Goal: Complete application form

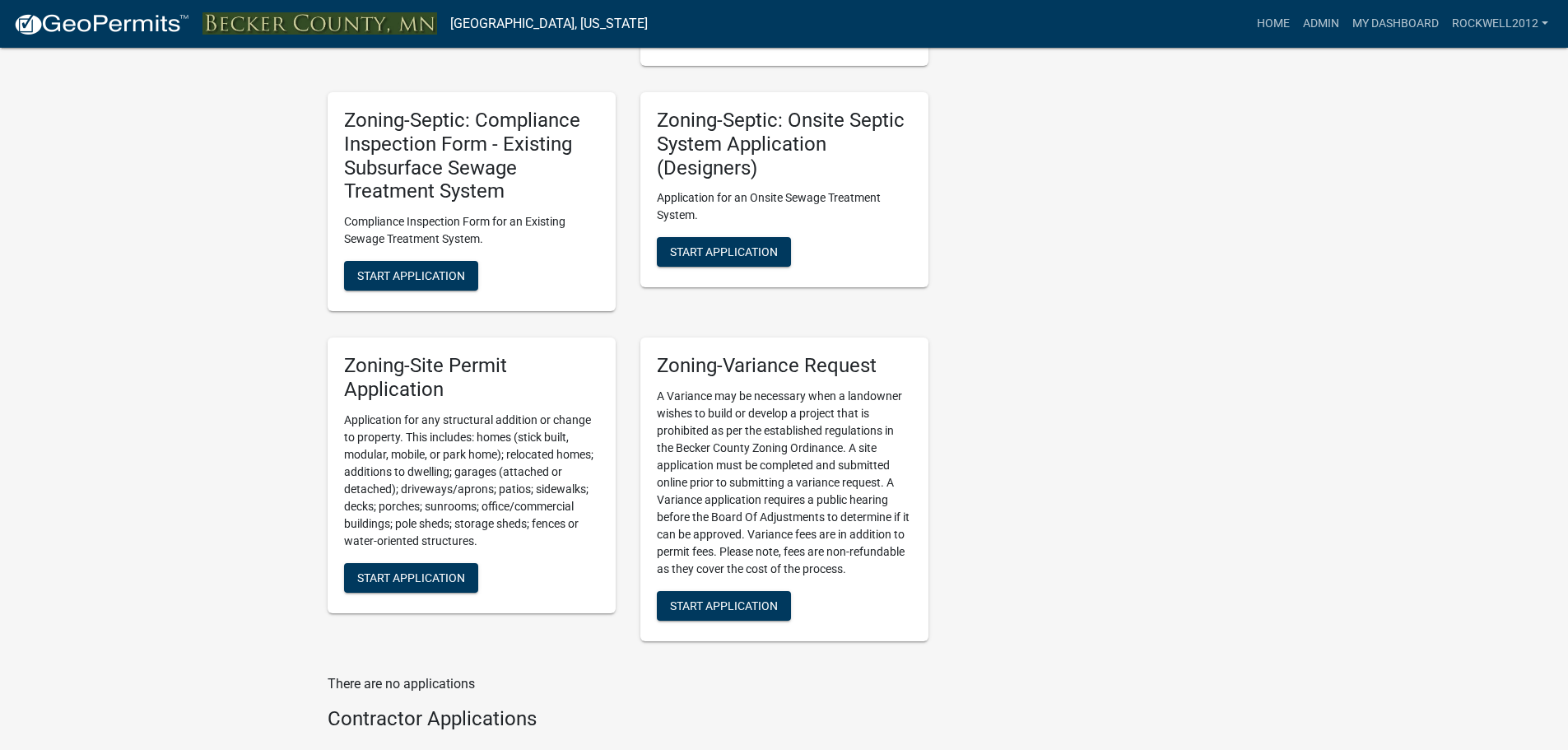
scroll to position [1563, 0]
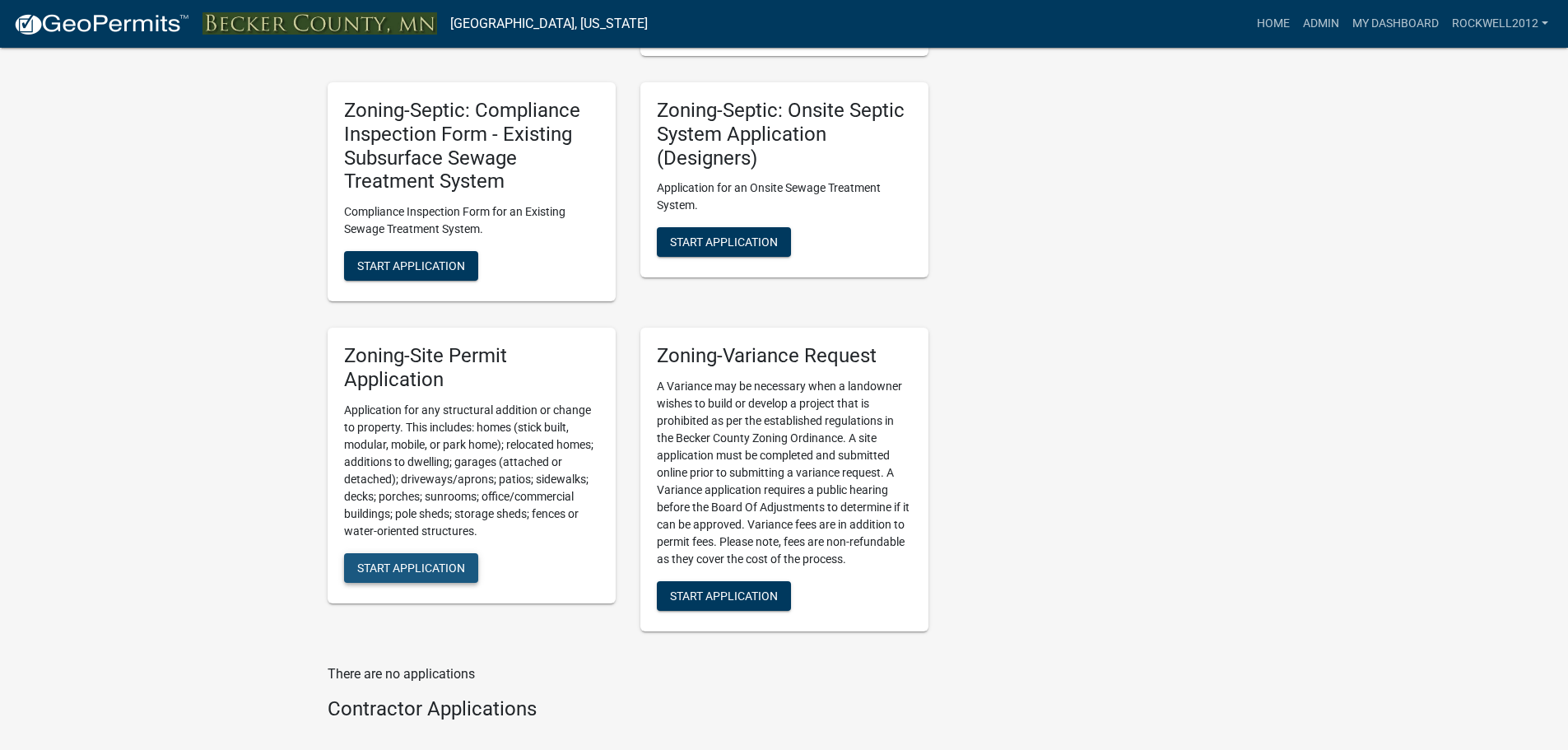
click at [414, 571] on span "Start Application" at bounding box center [411, 566] width 107 height 13
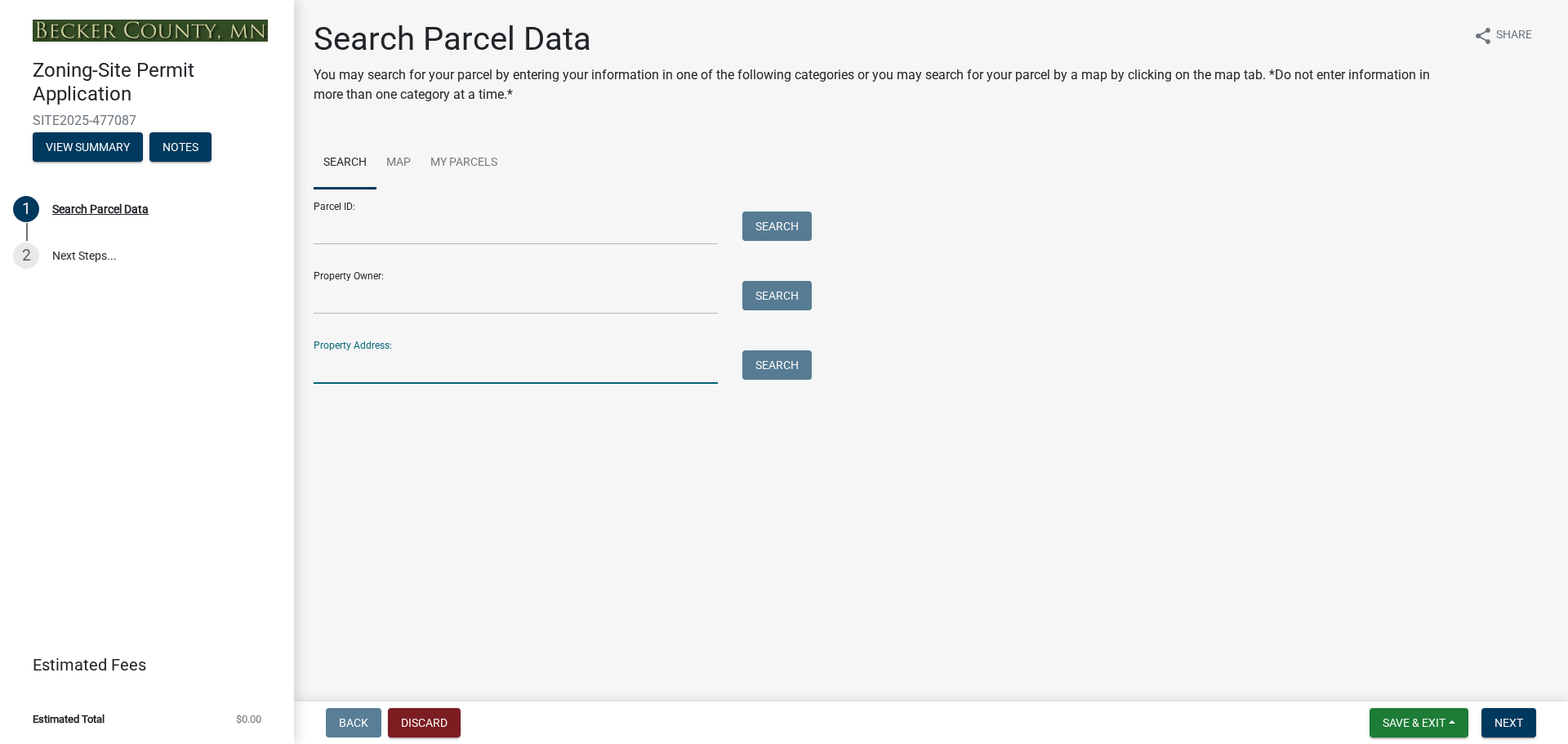
click at [335, 366] on input "Property Address:" at bounding box center [516, 367] width 404 height 34
type input "14076"
click at [801, 366] on button "Search" at bounding box center [777, 365] width 70 height 29
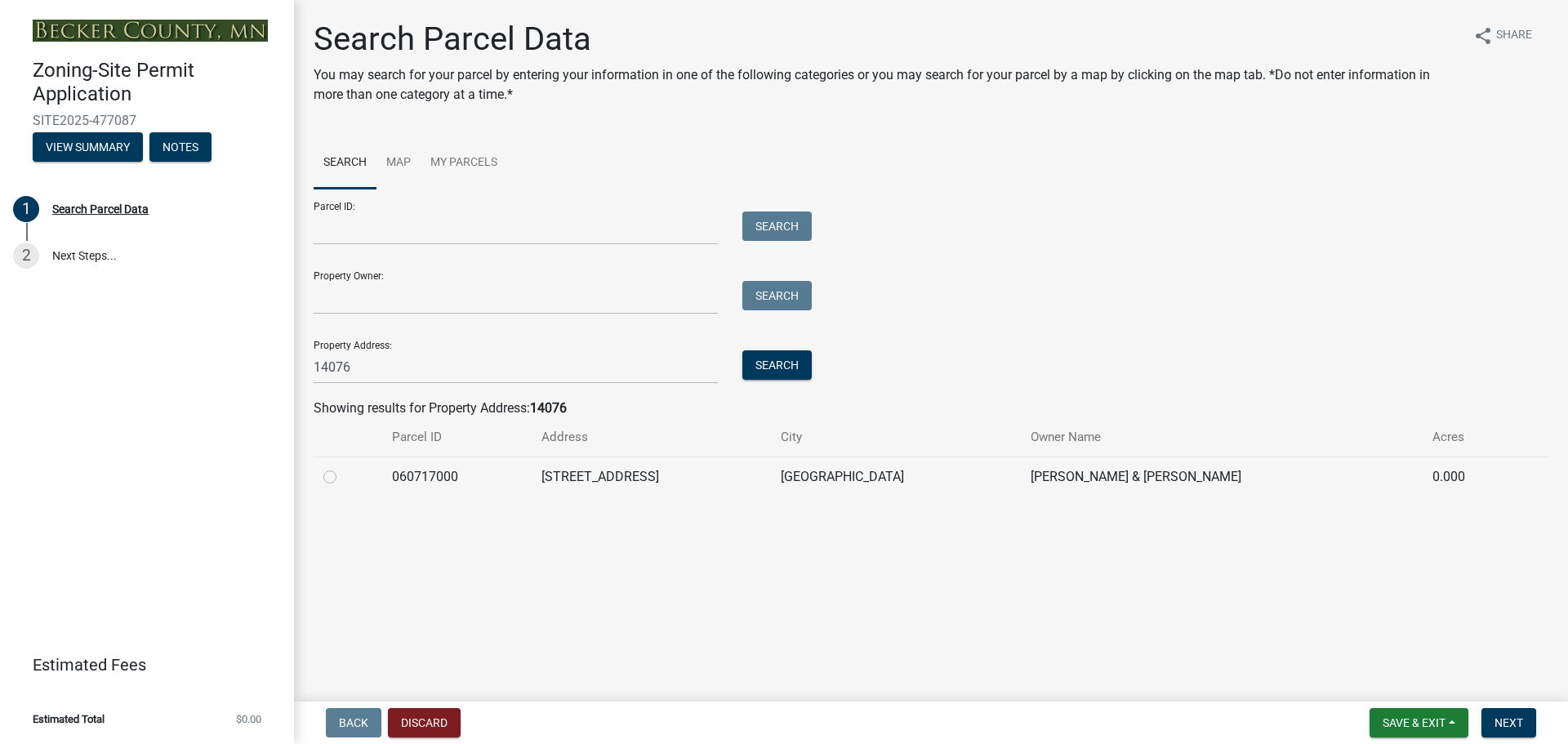
click at [343, 467] on label at bounding box center [343, 467] width 0 height 0
click at [343, 478] on input "radio" at bounding box center [348, 472] width 10 height 10
radio input "true"
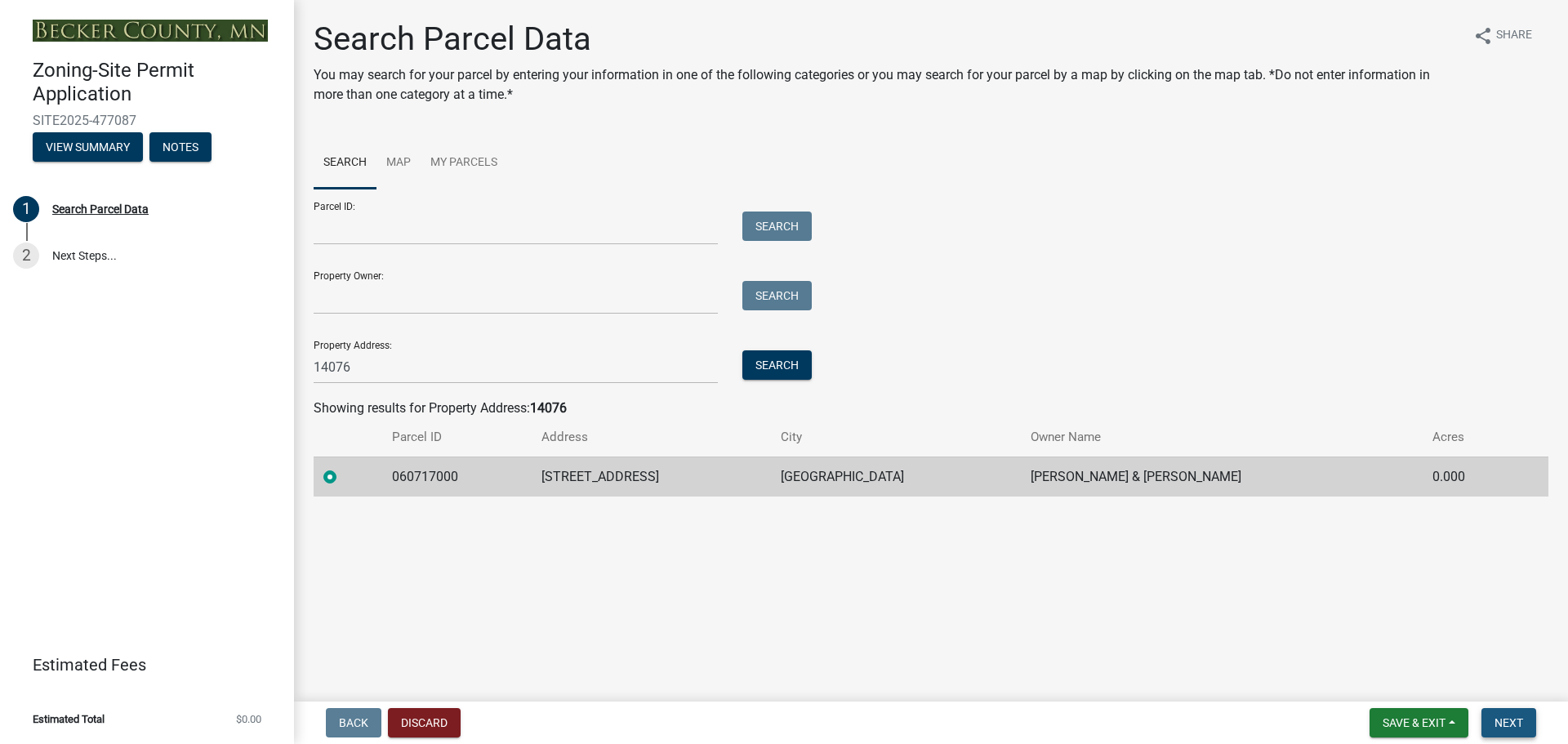
click at [1506, 737] on nav "Back Discard Save & Exit Save Save & Exit Next" at bounding box center [931, 722] width 1274 height 42
click at [1506, 729] on button "Next" at bounding box center [1509, 723] width 55 height 29
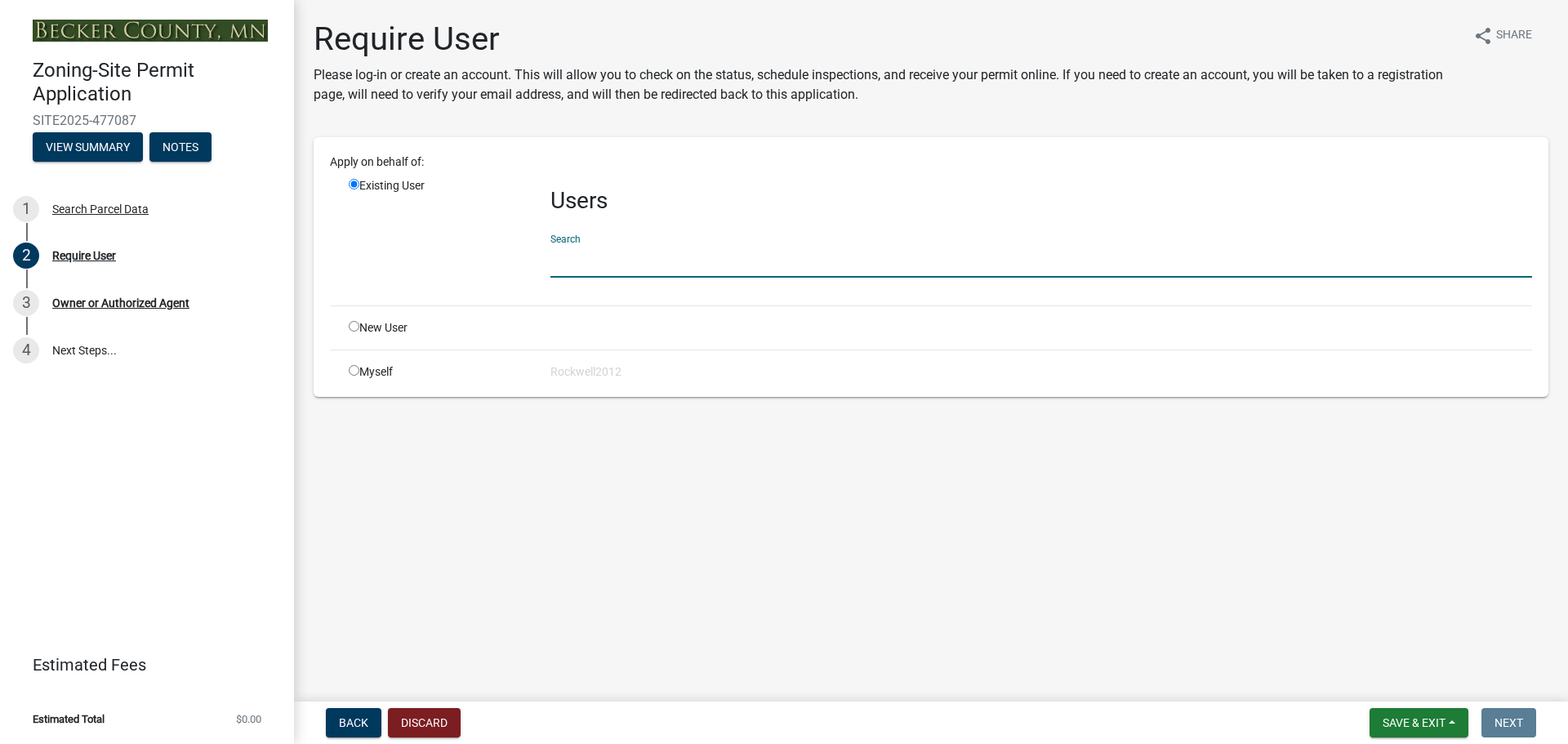
click at [578, 250] on input "text" at bounding box center [1041, 260] width 982 height 34
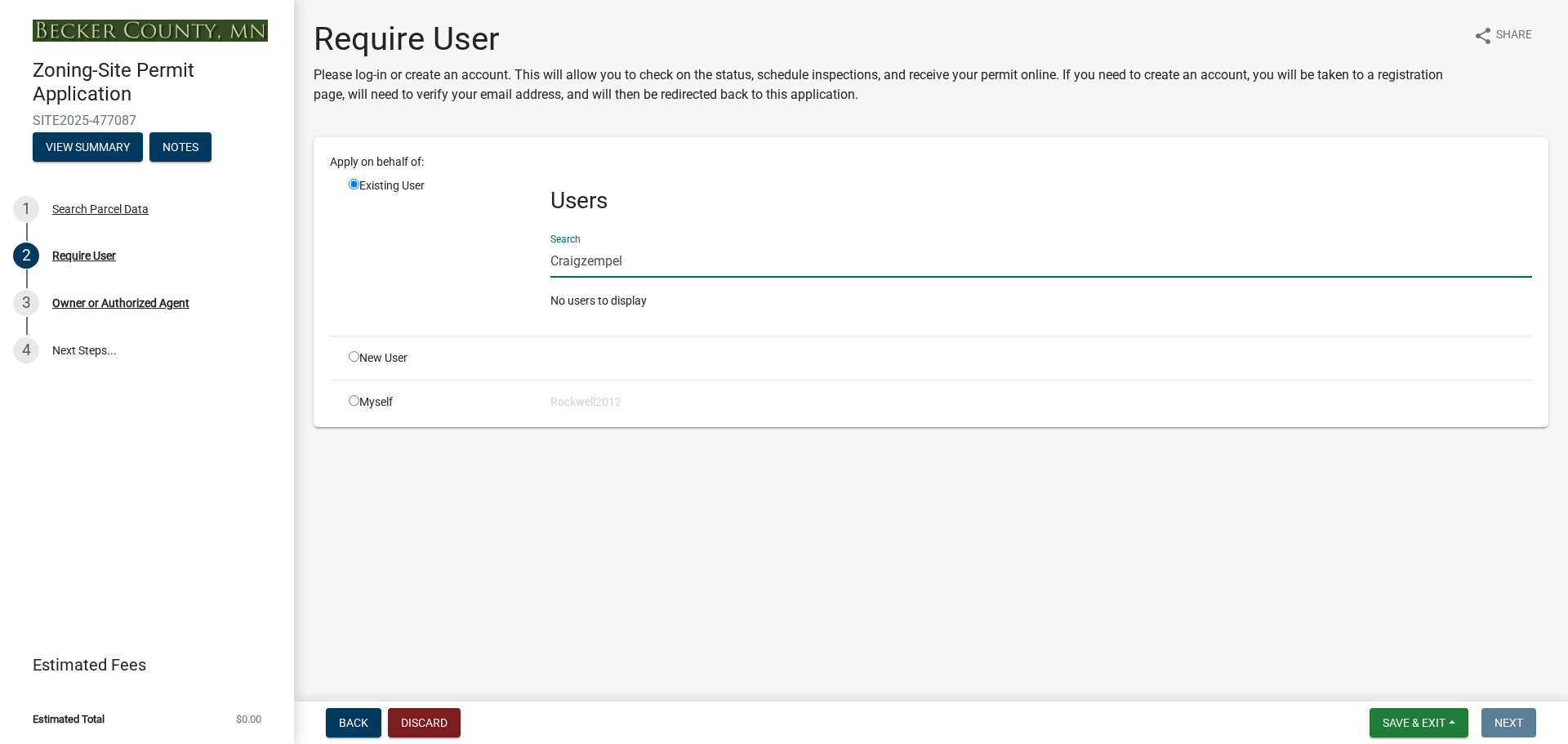
click at [646, 268] on input "Craigzempel" at bounding box center [1041, 260] width 982 height 34
type input "C"
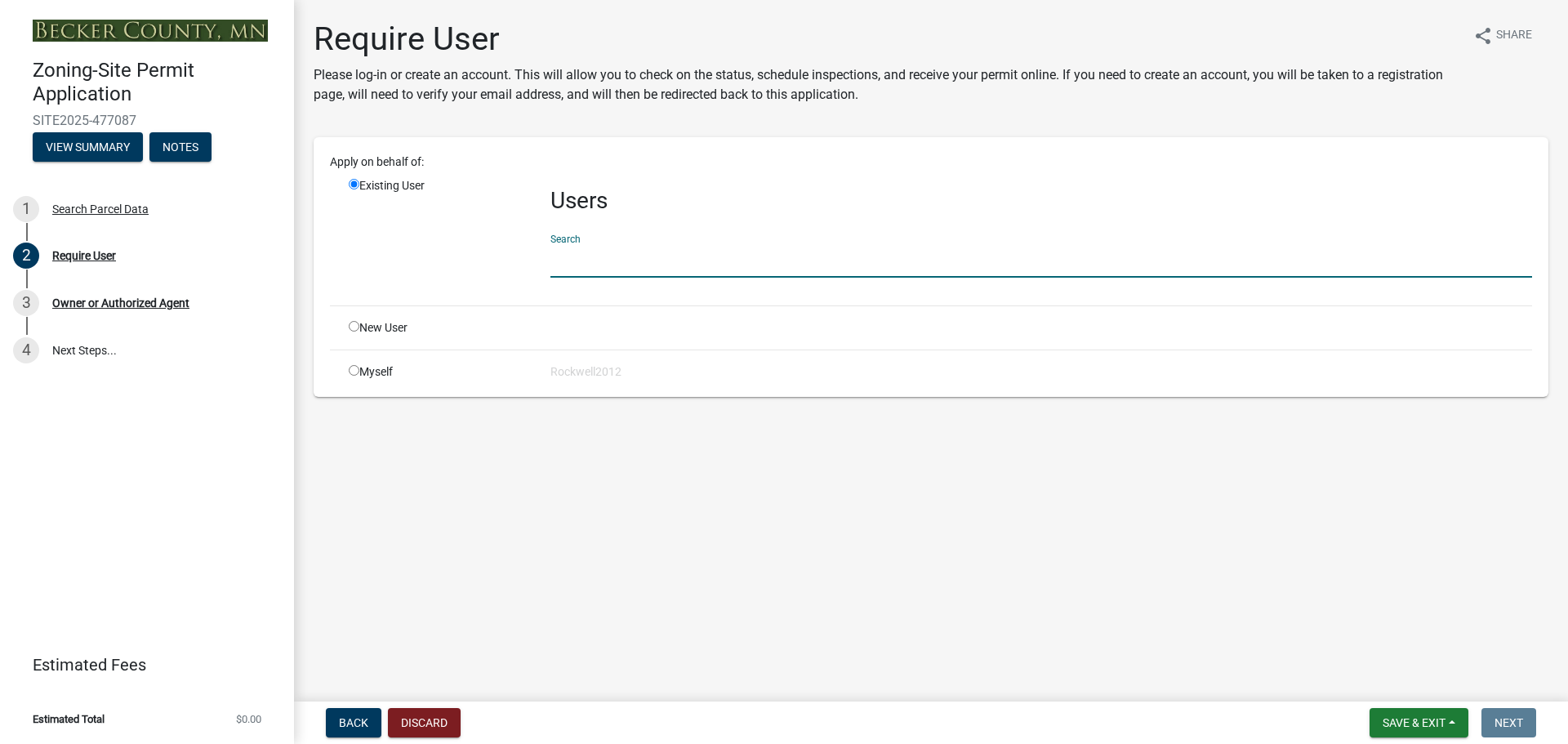
click at [560, 261] on input "text" at bounding box center [1041, 260] width 982 height 34
type input "Craigzempel"
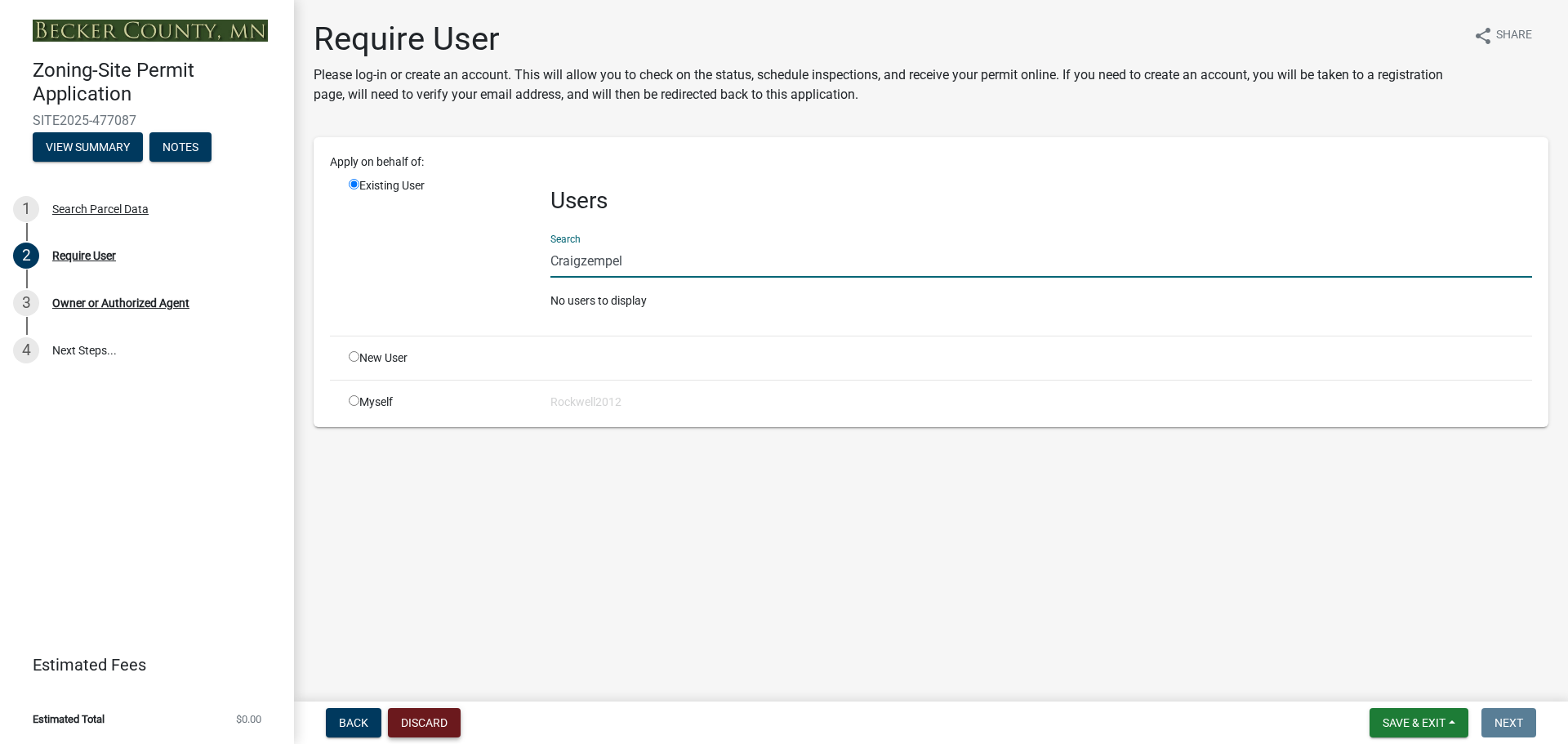
click at [407, 711] on button "Discard" at bounding box center [424, 723] width 73 height 29
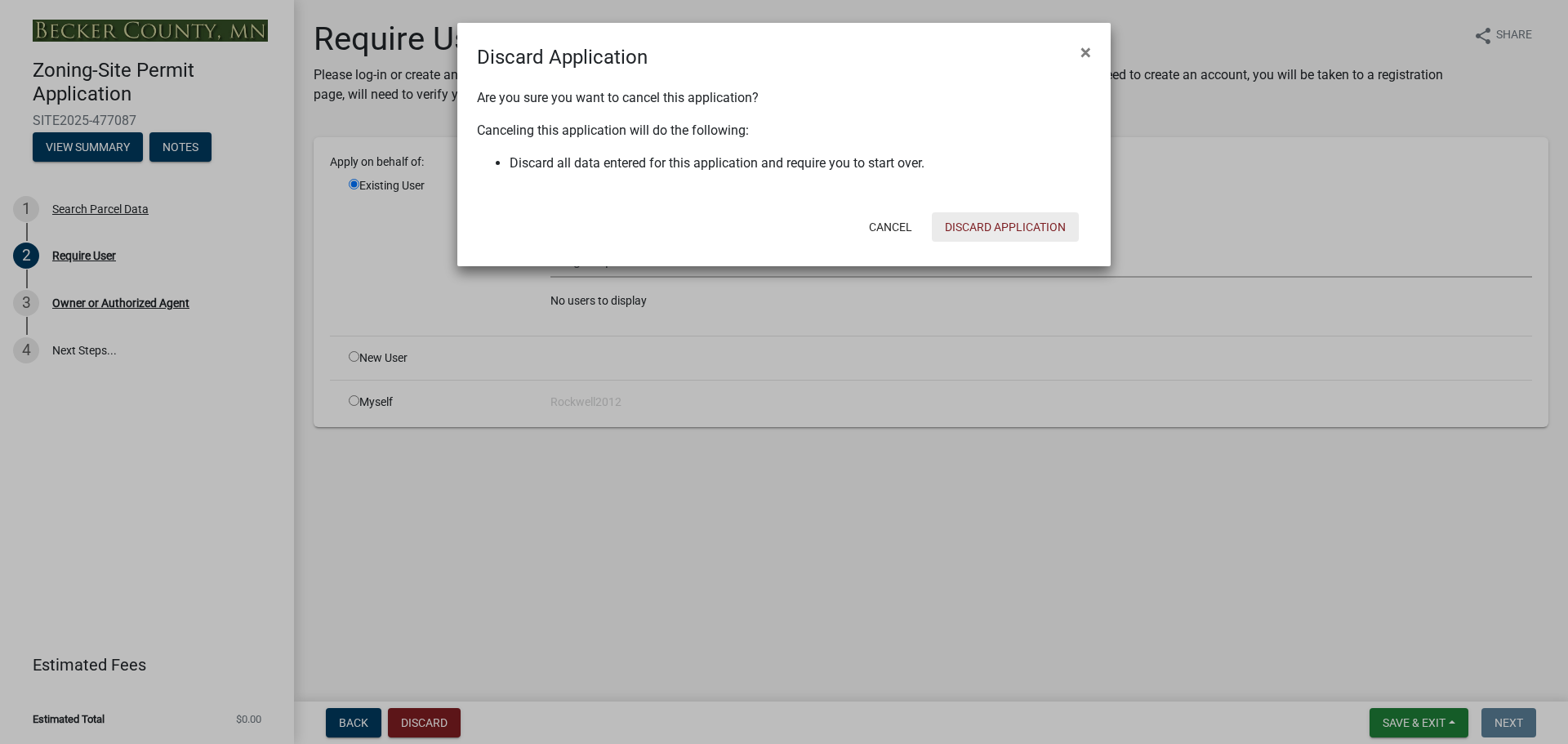
click at [992, 223] on button "Discard Application" at bounding box center [1005, 227] width 147 height 29
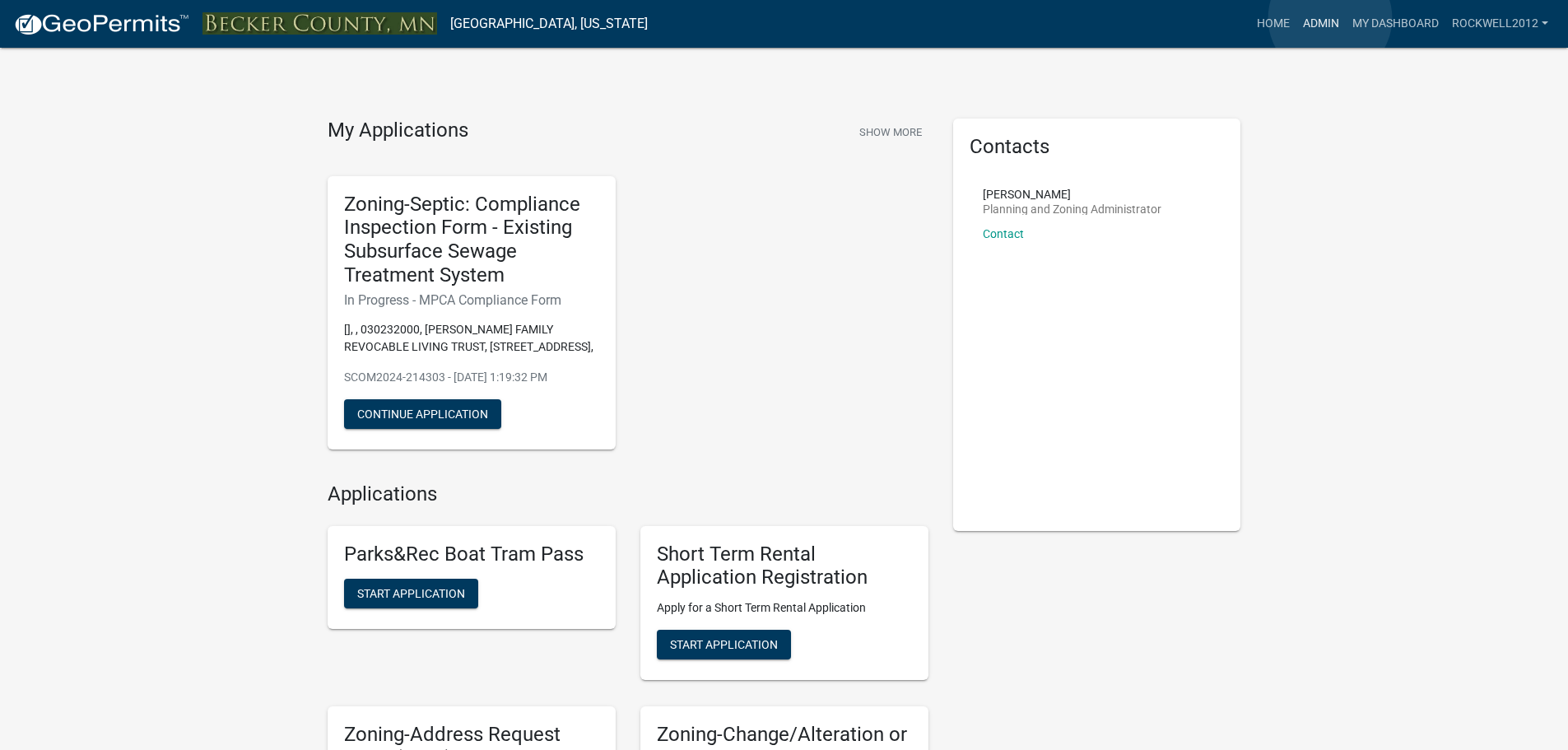
click at [1330, 18] on link "Admin" at bounding box center [1320, 24] width 49 height 31
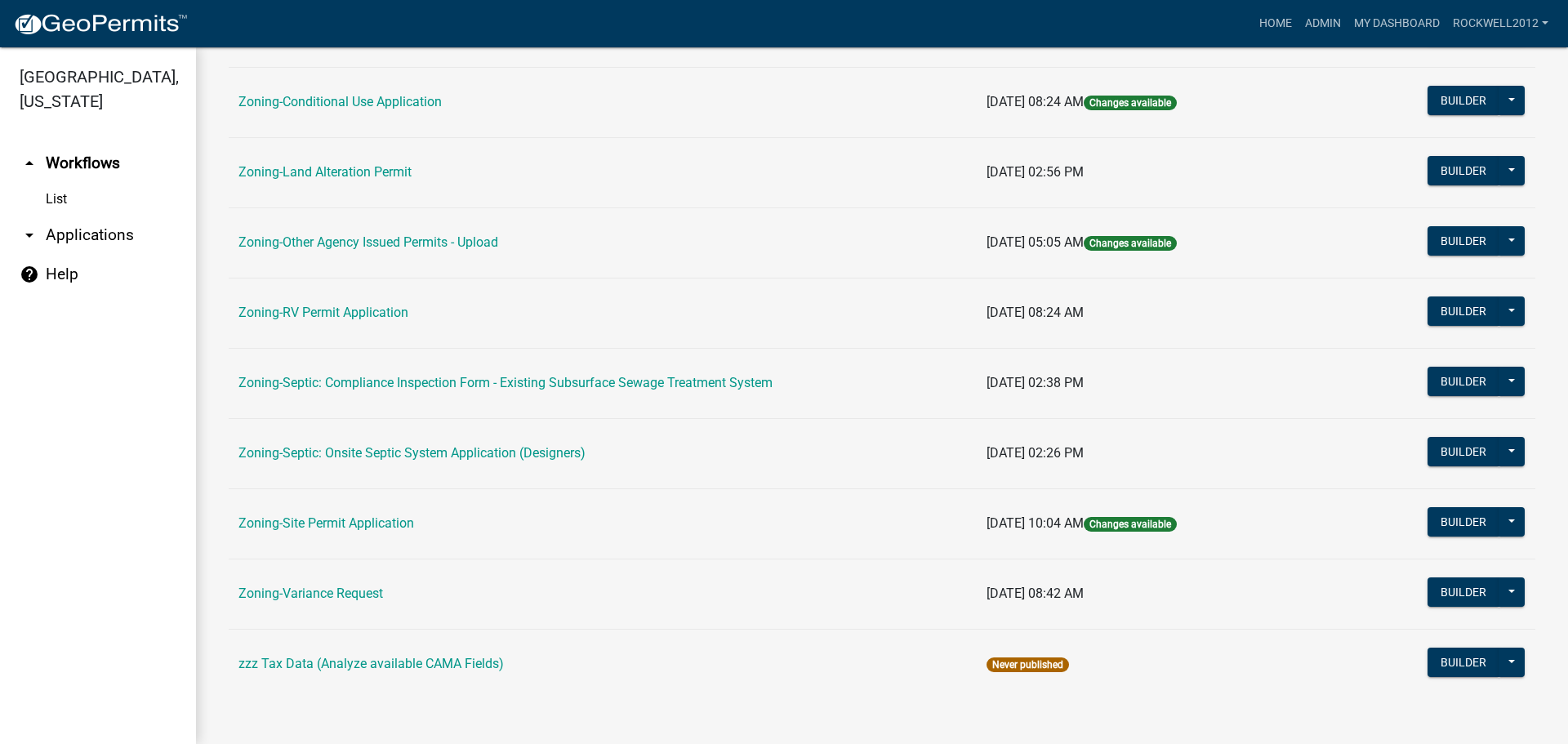
scroll to position [497, 0]
click at [369, 524] on link "Zoning-Site Permit Application" at bounding box center [326, 522] width 175 height 15
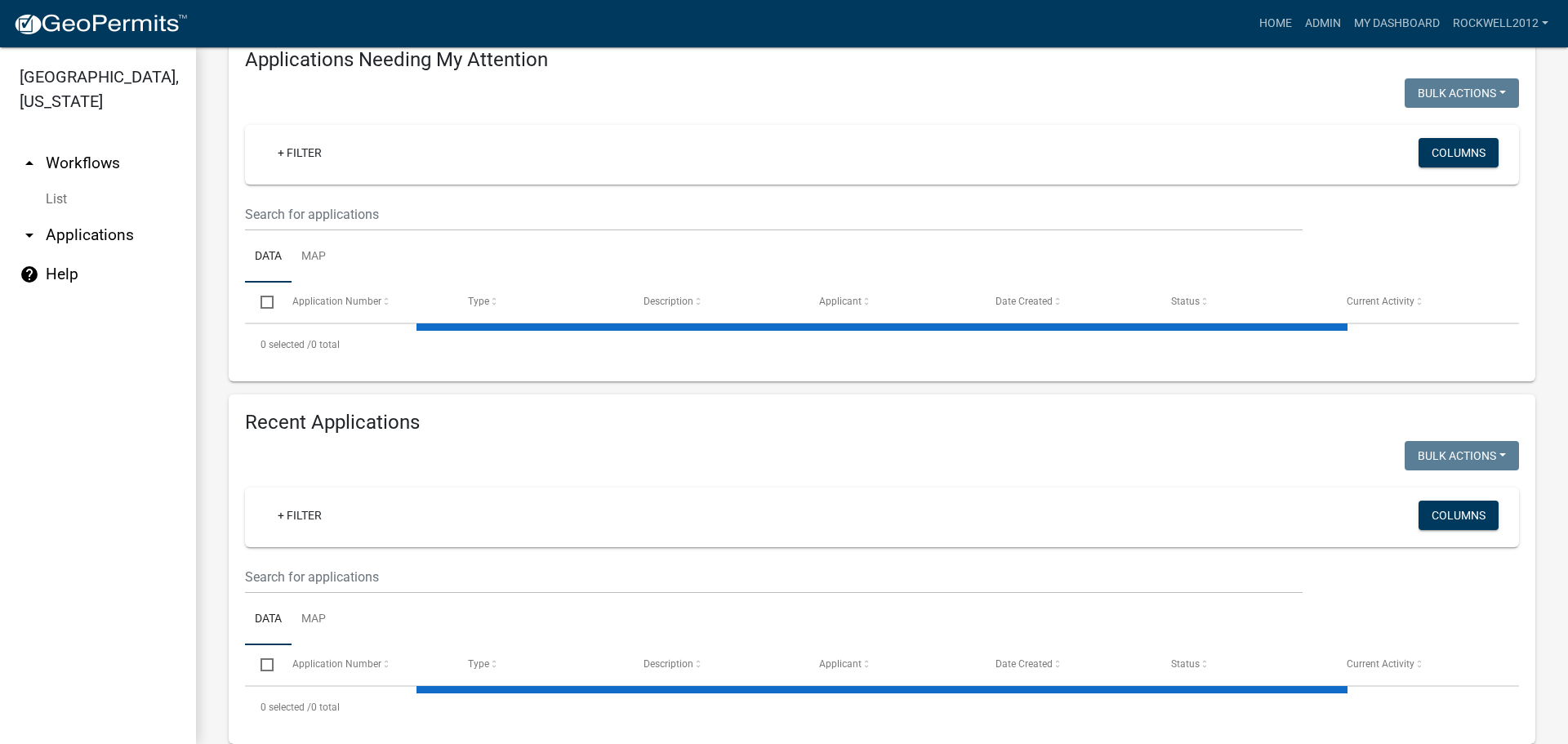
select select "3: 100"
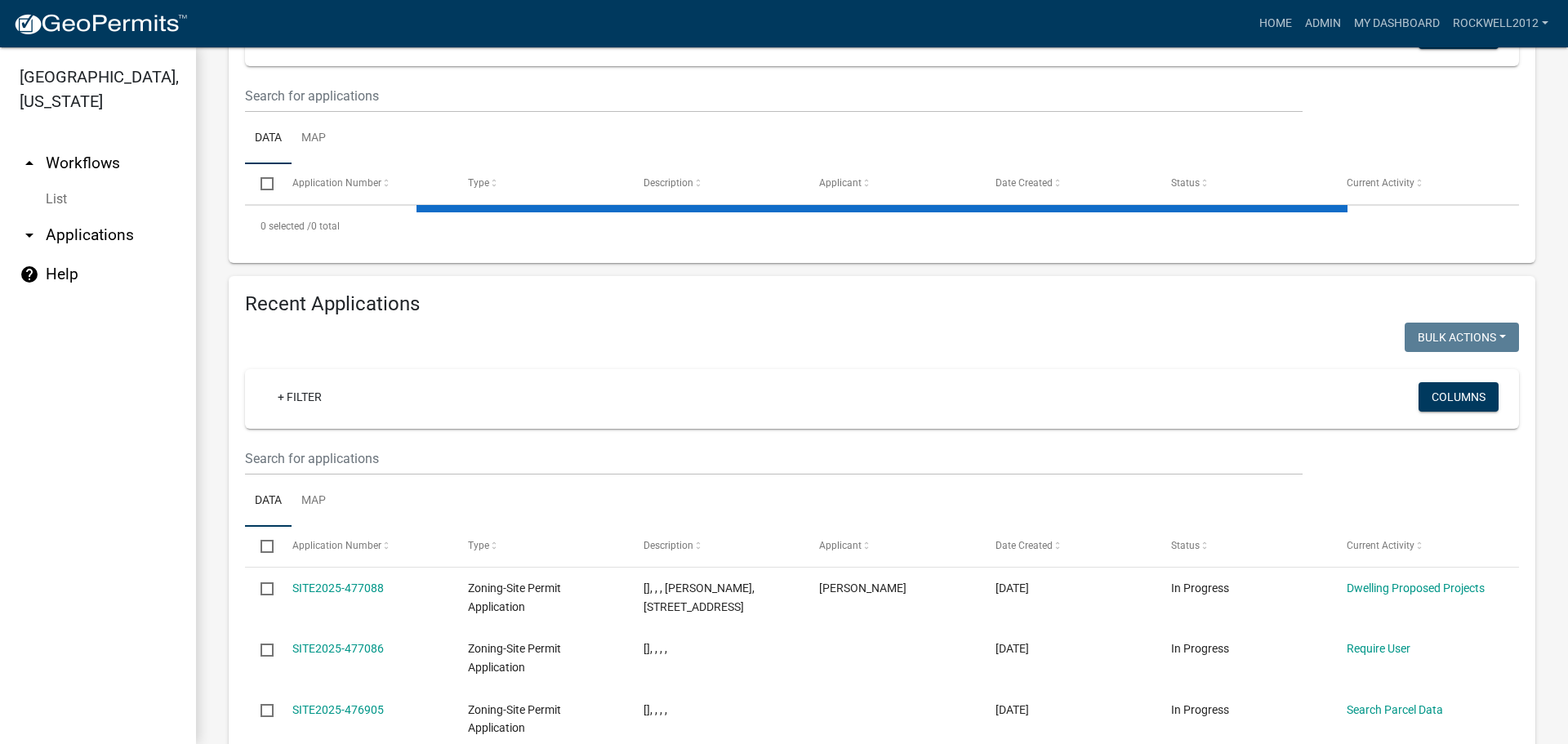
scroll to position [408, 0]
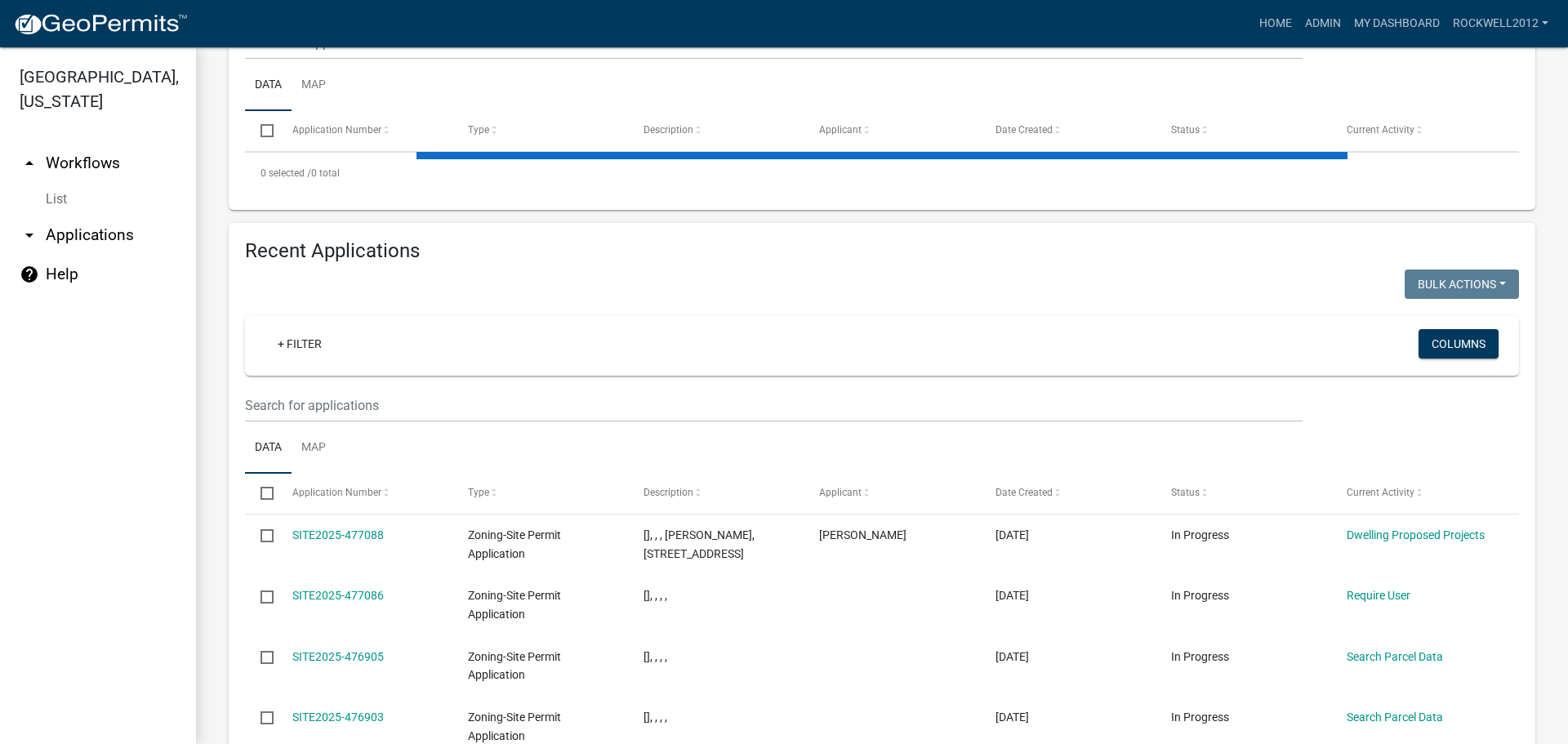
select select "3: 100"
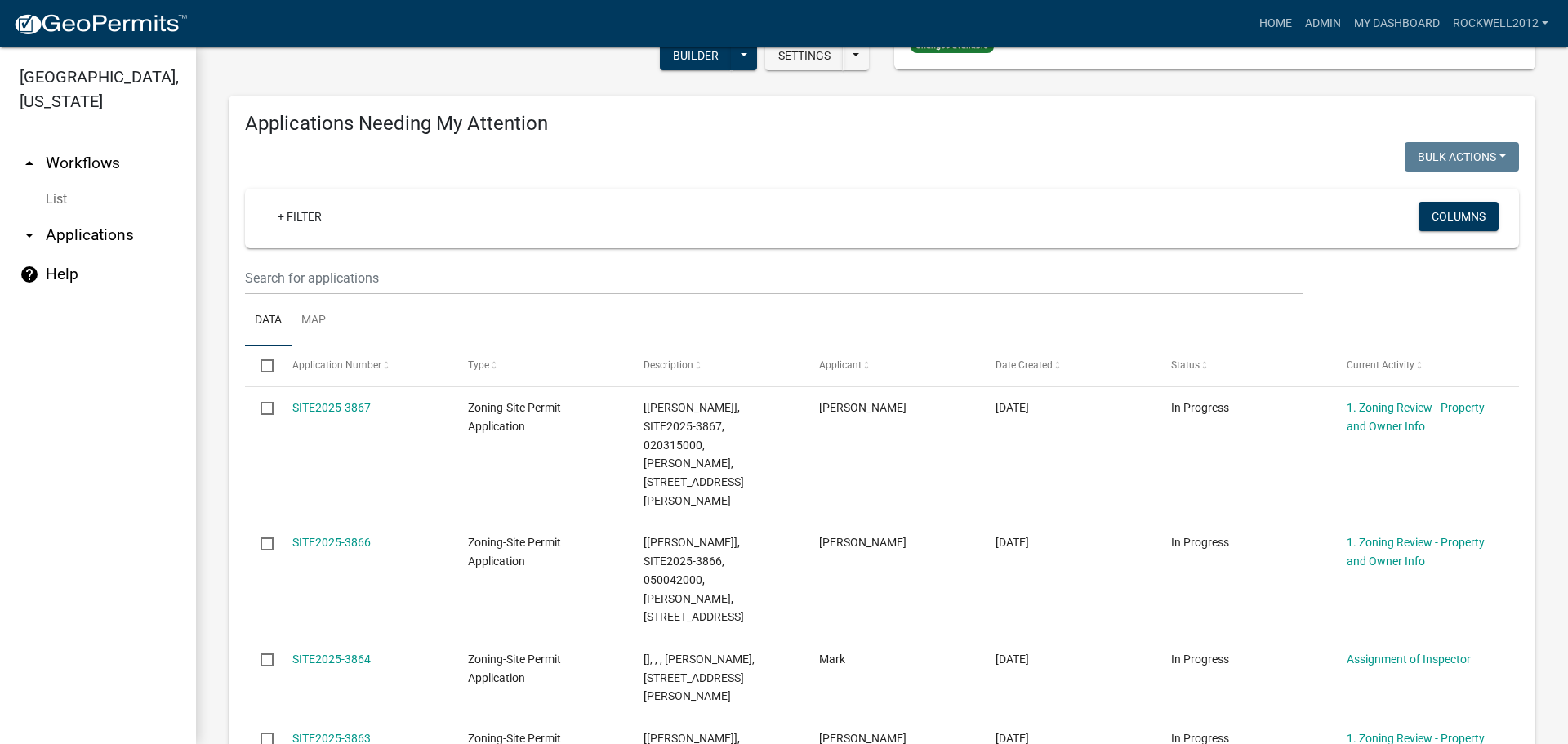
scroll to position [0, 0]
